Goal: Task Accomplishment & Management: Complete application form

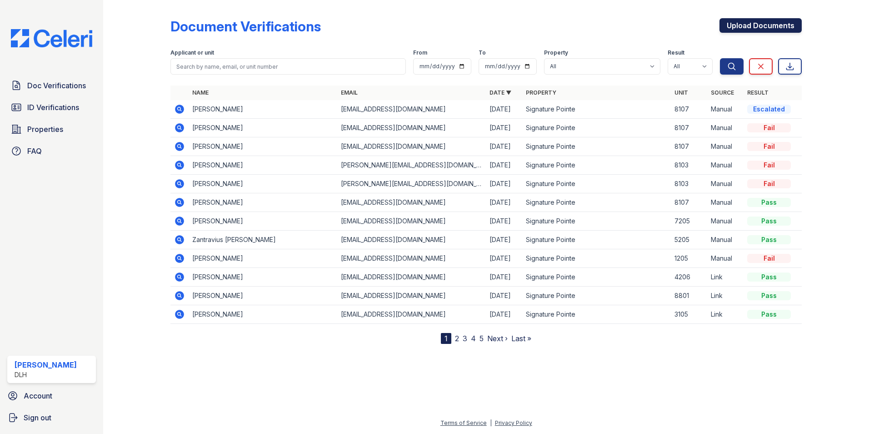
click at [760, 23] on link "Upload Documents" at bounding box center [761, 25] width 82 height 15
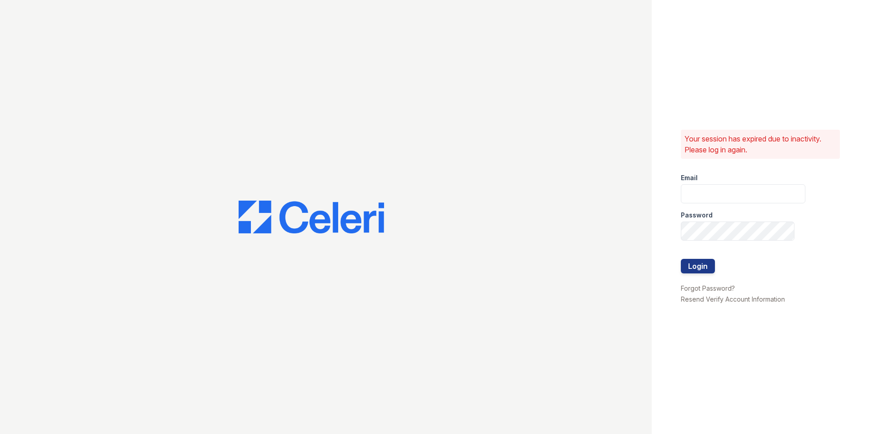
type input "signaturepointeleasing@dlhproperties.net"
click at [689, 269] on button "Login" at bounding box center [698, 266] width 34 height 15
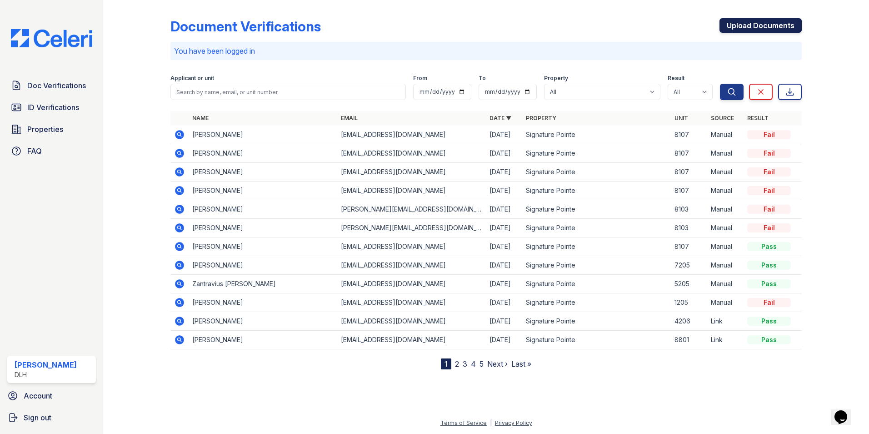
drag, startPoint x: 788, startPoint y: 30, endPoint x: 782, endPoint y: 30, distance: 5.9
click at [787, 30] on link "Upload Documents" at bounding box center [761, 25] width 82 height 15
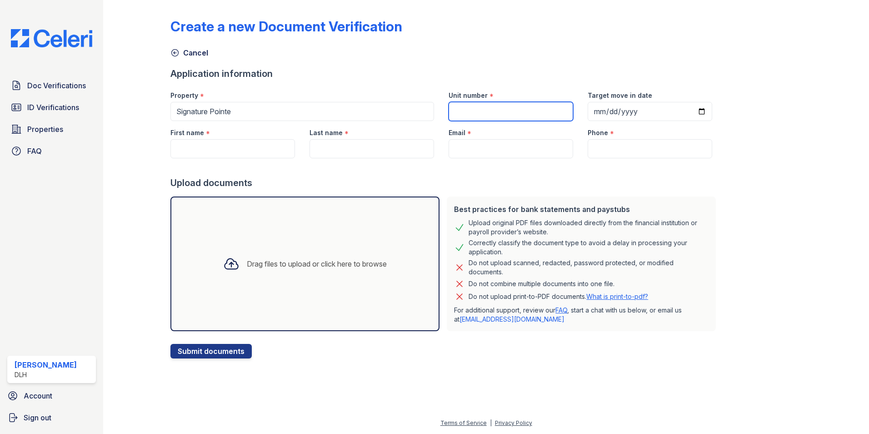
click at [459, 103] on input "Unit number" at bounding box center [511, 111] width 125 height 19
type input "4303"
click at [173, 144] on input "First name" at bounding box center [233, 148] width 125 height 19
type input "Airelle"
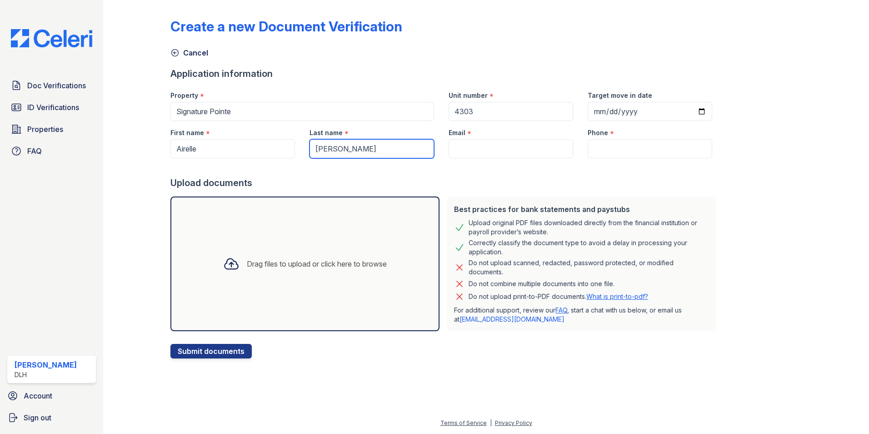
type input "Jackson"
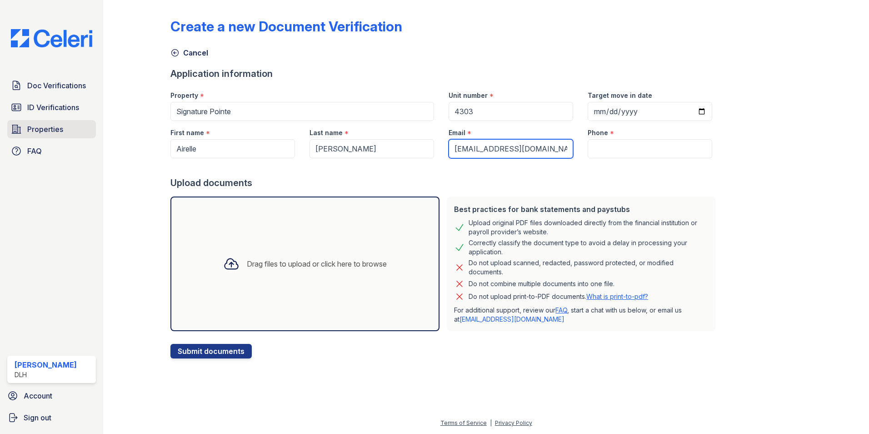
type input "[EMAIL_ADDRESS][DOMAIN_NAME]"
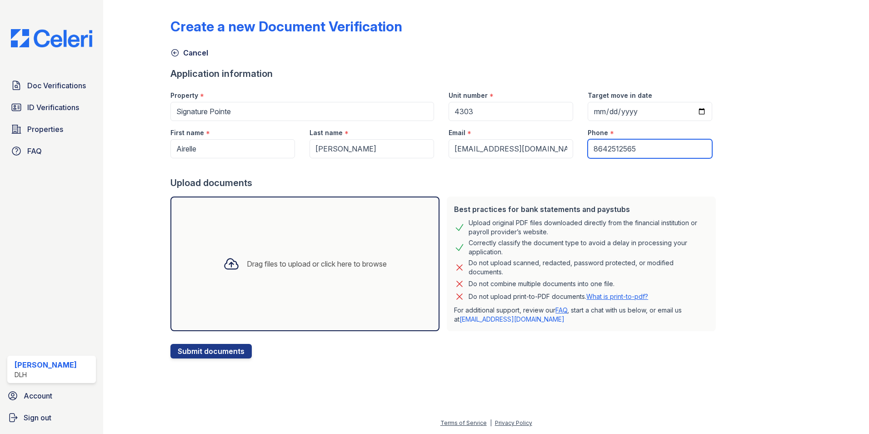
type input "8642512565"
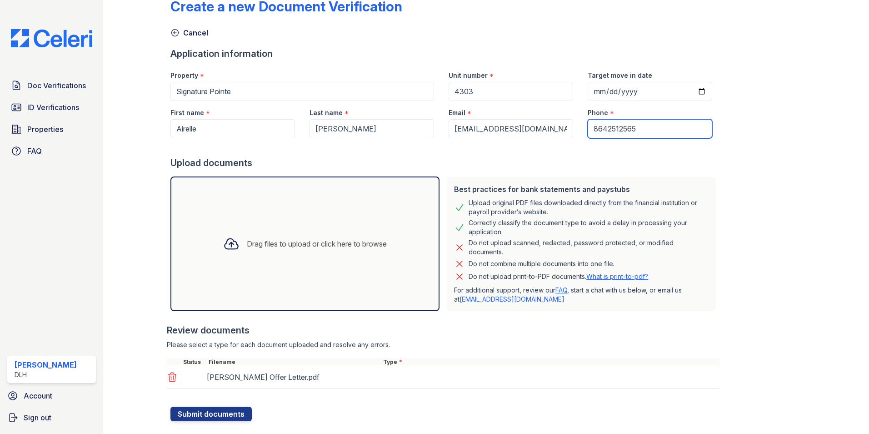
scroll to position [38, 0]
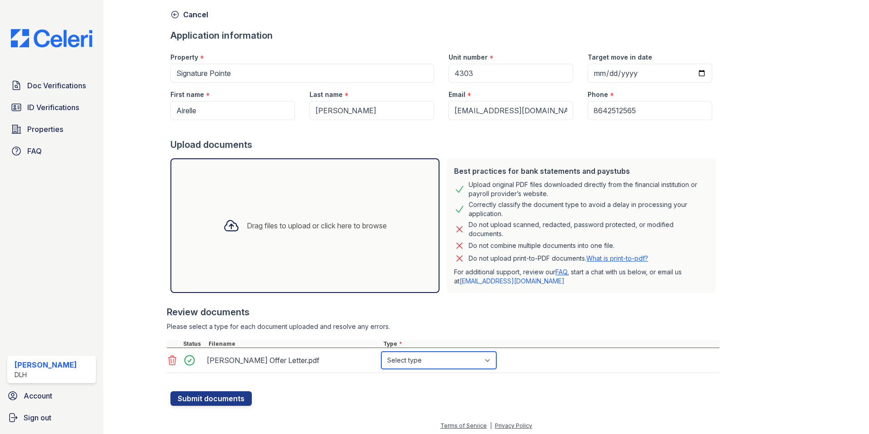
click at [409, 363] on select "Select type Paystub Bank Statement Offer Letter Tax Documents Benefit Award Let…" at bounding box center [439, 360] width 115 height 17
select select "offer_letter"
click at [382, 352] on select "Select type Paystub Bank Statement Offer Letter Tax Documents Benefit Award Let…" at bounding box center [439, 360] width 115 height 17
click at [230, 394] on button "Submit documents" at bounding box center [211, 398] width 81 height 15
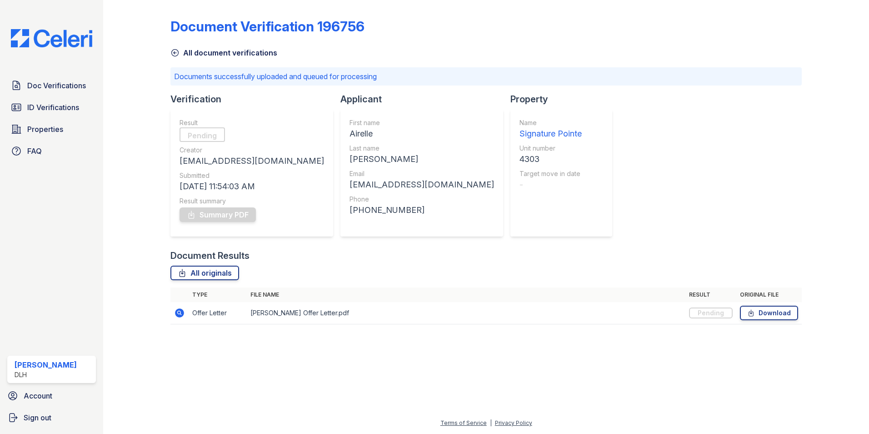
click at [216, 50] on link "All document verifications" at bounding box center [224, 52] width 107 height 11
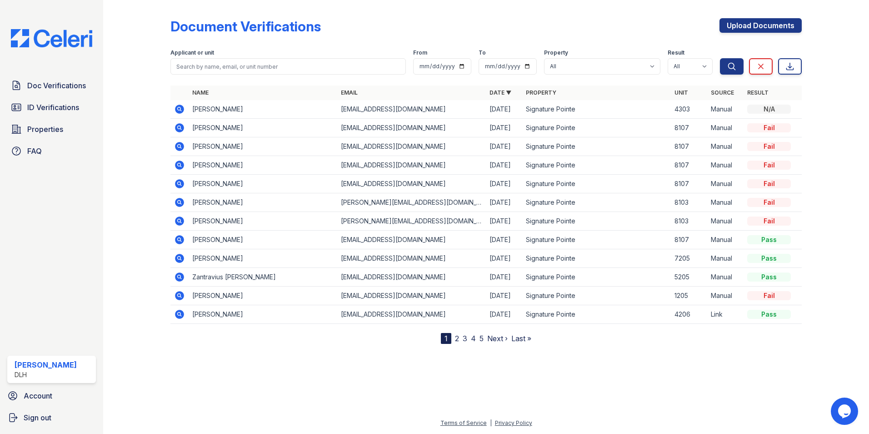
click at [713, 110] on td "Manual" at bounding box center [726, 109] width 36 height 19
click at [749, 109] on div "N/A" at bounding box center [770, 109] width 44 height 9
drag, startPoint x: 302, startPoint y: 106, endPoint x: 295, endPoint y: 107, distance: 6.8
click at [299, 107] on td "[PERSON_NAME]" at bounding box center [263, 109] width 149 height 19
click at [247, 106] on td "[PERSON_NAME]" at bounding box center [263, 109] width 149 height 19
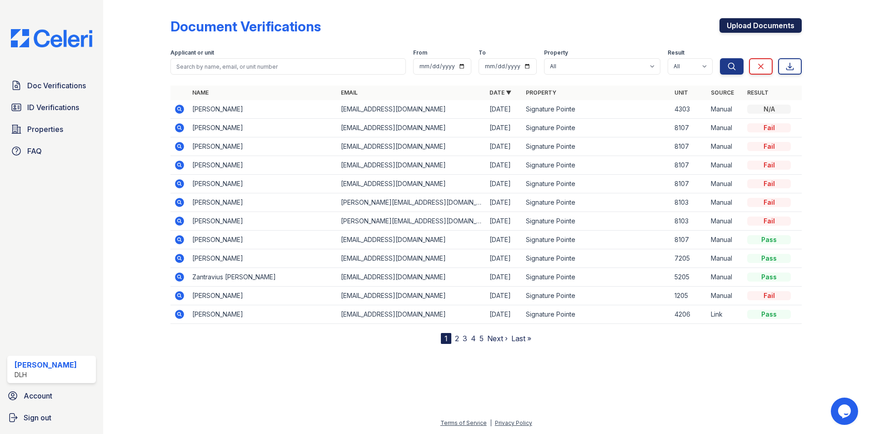
click at [747, 30] on link "Upload Documents" at bounding box center [761, 25] width 82 height 15
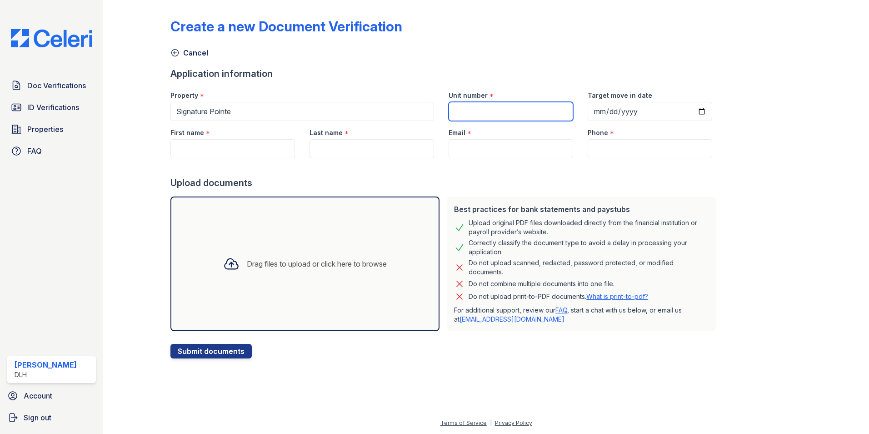
click at [461, 107] on input "Unit number" at bounding box center [511, 111] width 125 height 19
type input "4303"
type input "Airelle"
type input "[PERSON_NAME]"
type input "[EMAIL_ADDRESS][DOMAIN_NAME]"
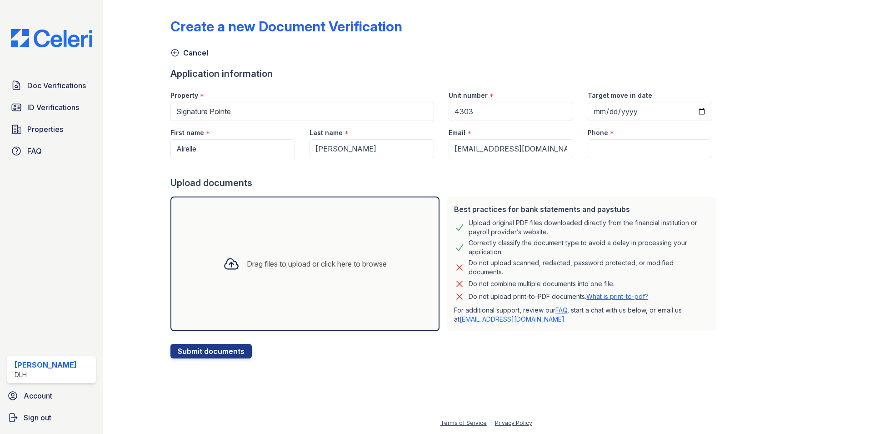
click at [594, 136] on label "Phone" at bounding box center [598, 132] width 20 height 9
click at [594, 139] on input "Phone" at bounding box center [650, 148] width 125 height 19
type input "8642515326"
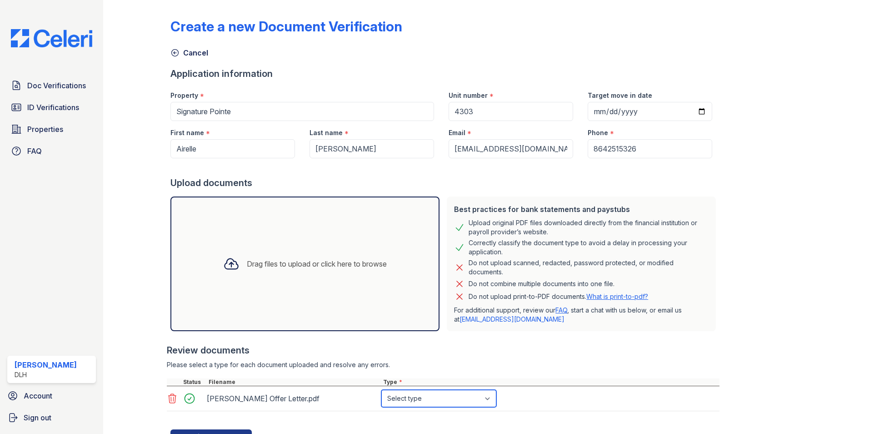
click at [441, 397] on select "Select type Paystub Bank Statement Offer Letter Tax Documents Benefit Award Let…" at bounding box center [439, 398] width 115 height 17
select select "offer_letter"
click at [382, 390] on select "Select type Paystub Bank Statement Offer Letter Tax Documents Benefit Award Let…" at bounding box center [439, 398] width 115 height 17
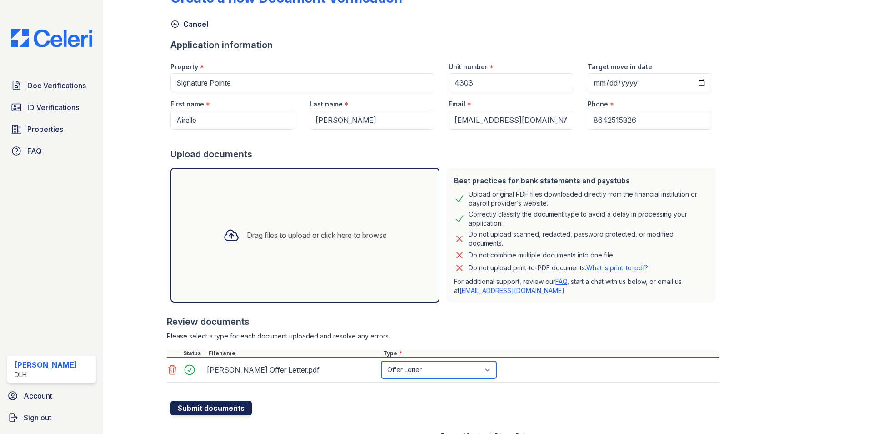
scroll to position [41, 0]
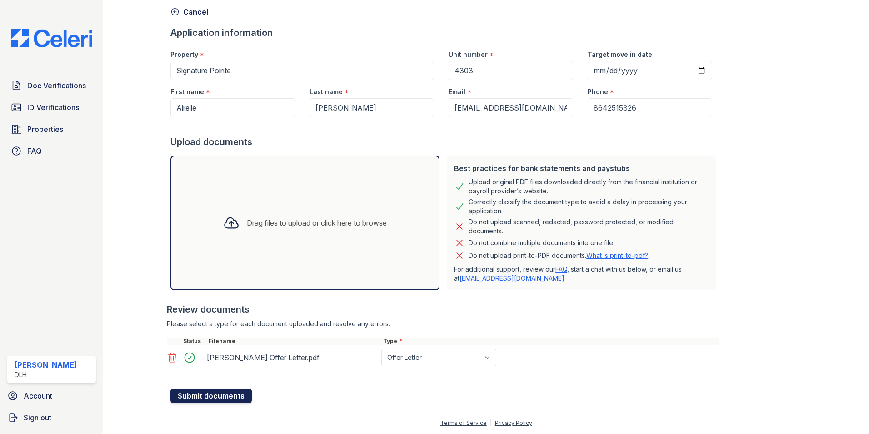
click at [216, 396] on button "Submit documents" at bounding box center [211, 395] width 81 height 15
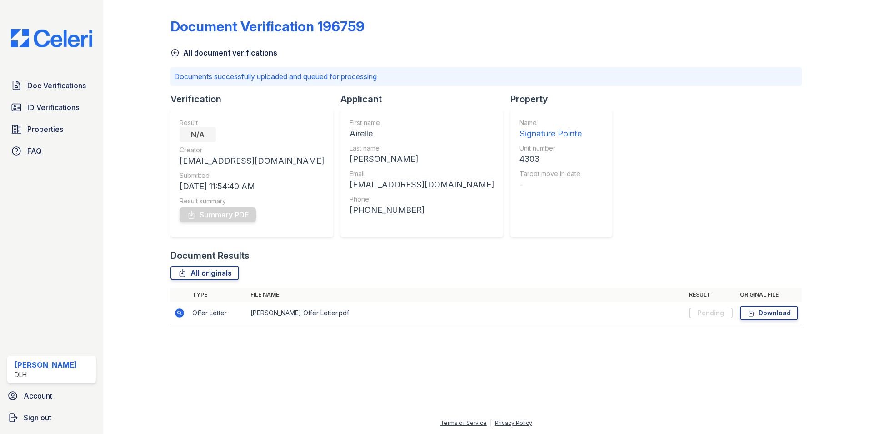
click at [213, 52] on link "All document verifications" at bounding box center [224, 52] width 107 height 11
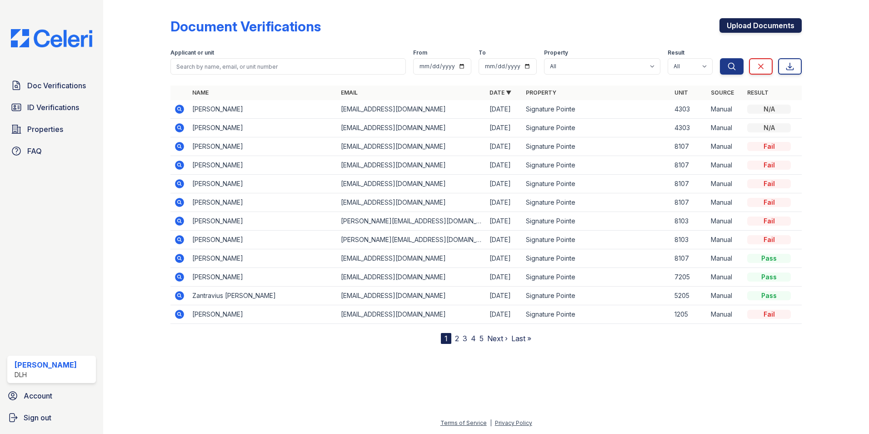
click at [757, 20] on link "Upload Documents" at bounding box center [761, 25] width 82 height 15
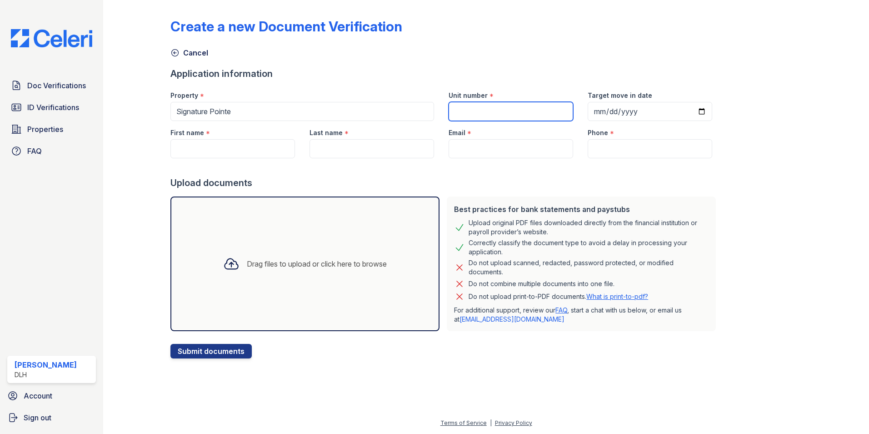
click at [497, 114] on input "Unit number" at bounding box center [511, 111] width 125 height 19
type input "4302"
click at [218, 152] on input "First name" at bounding box center [233, 148] width 125 height 19
type input "Marquasha"
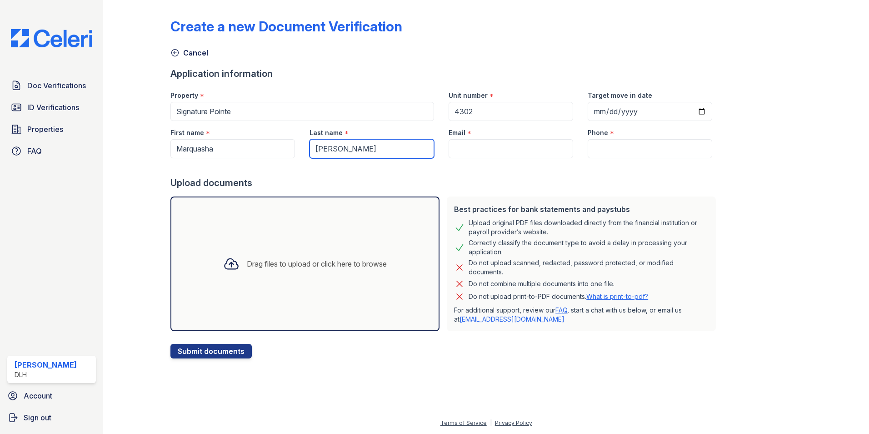
type input "[PERSON_NAME]"
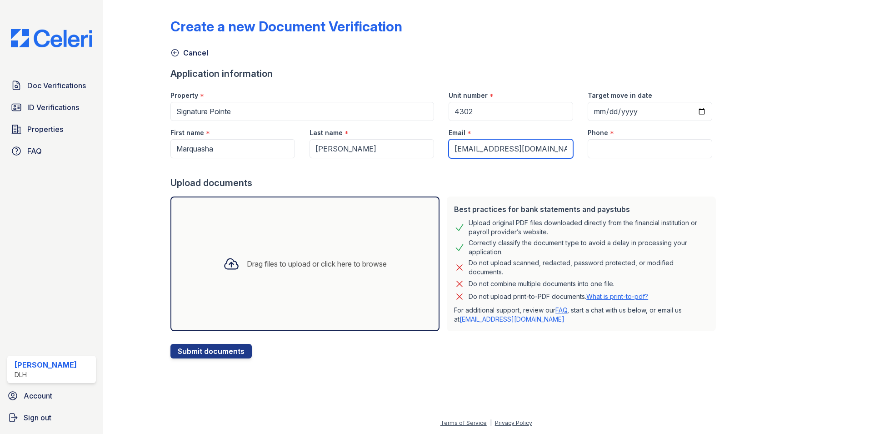
type input "[EMAIL_ADDRESS][DOMAIN_NAME]"
type input "8645124512"
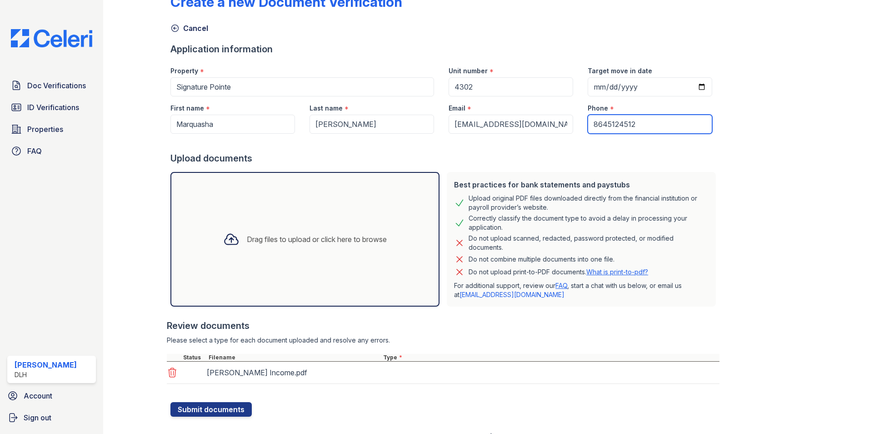
scroll to position [38, 0]
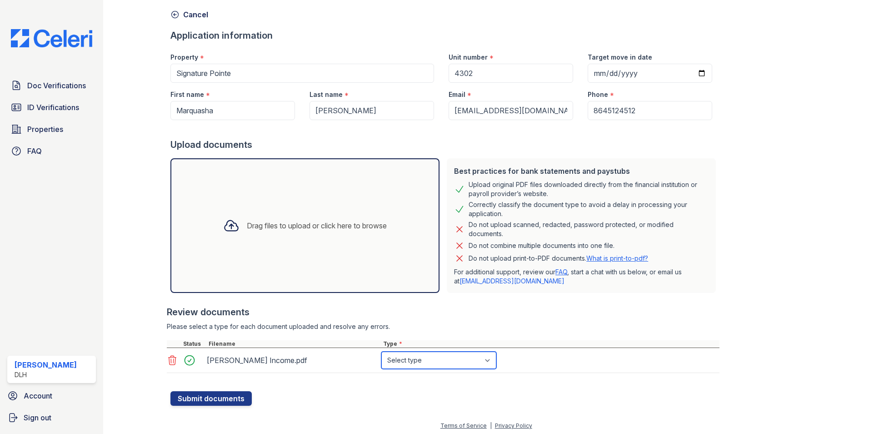
click at [418, 357] on select "Select type Paystub Bank Statement Offer Letter Tax Documents Benefit Award Let…" at bounding box center [439, 360] width 115 height 17
select select "paystub"
click at [382, 352] on select "Select type Paystub Bank Statement Offer Letter Tax Documents Benefit Award Let…" at bounding box center [439, 360] width 115 height 17
click at [226, 397] on button "Submit documents" at bounding box center [211, 398] width 81 height 15
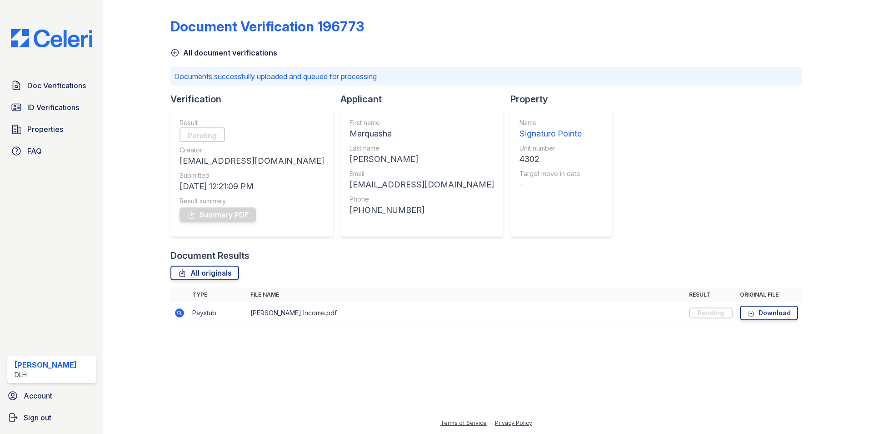
click at [176, 50] on icon at bounding box center [175, 52] width 9 height 9
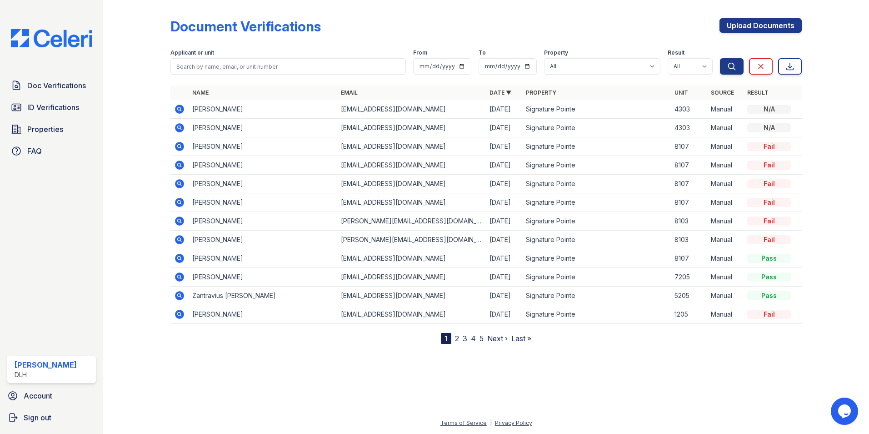
drag, startPoint x: 281, startPoint y: 111, endPoint x: 284, endPoint y: 106, distance: 6.1
click at [283, 109] on td "[PERSON_NAME]" at bounding box center [263, 109] width 149 height 19
click at [288, 74] on input "search" at bounding box center [289, 66] width 236 height 16
